Goal: Task Accomplishment & Management: Use online tool/utility

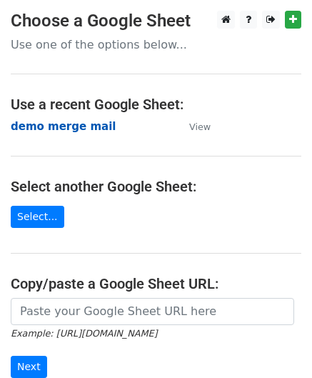
click at [33, 132] on strong "demo merge mail" at bounding box center [63, 126] width 105 height 13
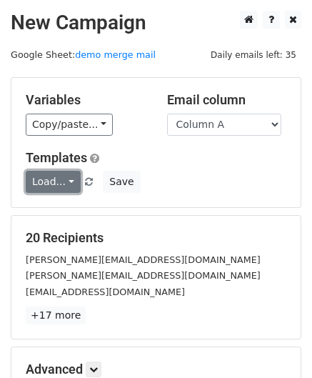
click at [61, 177] on link "Load..." at bounding box center [53, 182] width 55 height 22
click at [64, 182] on link "Load..." at bounding box center [53, 182] width 55 height 22
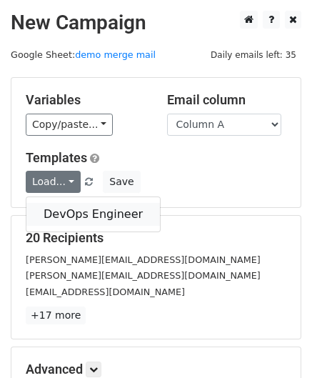
click at [69, 211] on link "DevOps Engineer" at bounding box center [92, 214] width 133 height 23
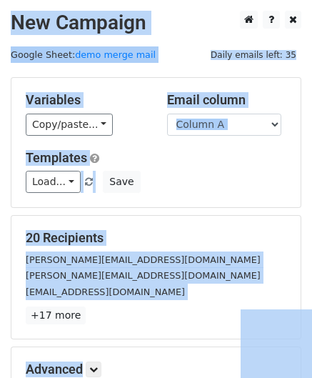
click at [151, 171] on div "Load... DevOps Engineer Save" at bounding box center [156, 182] width 282 height 22
